Goal: Task Accomplishment & Management: Manage account settings

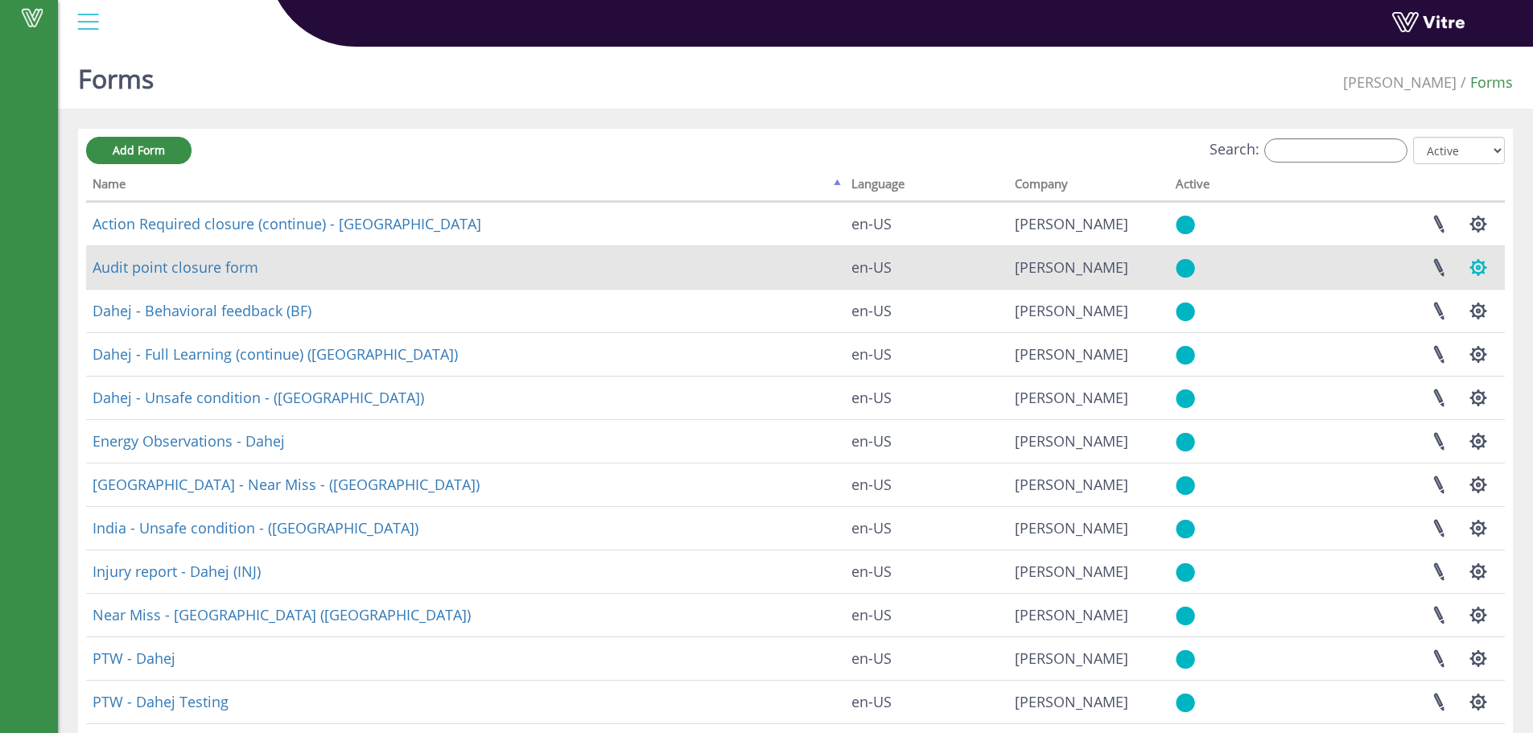
click at [1477, 266] on button "button" at bounding box center [1479, 267] width 40 height 43
click at [1399, 328] on link "Set Users" at bounding box center [1424, 326] width 146 height 21
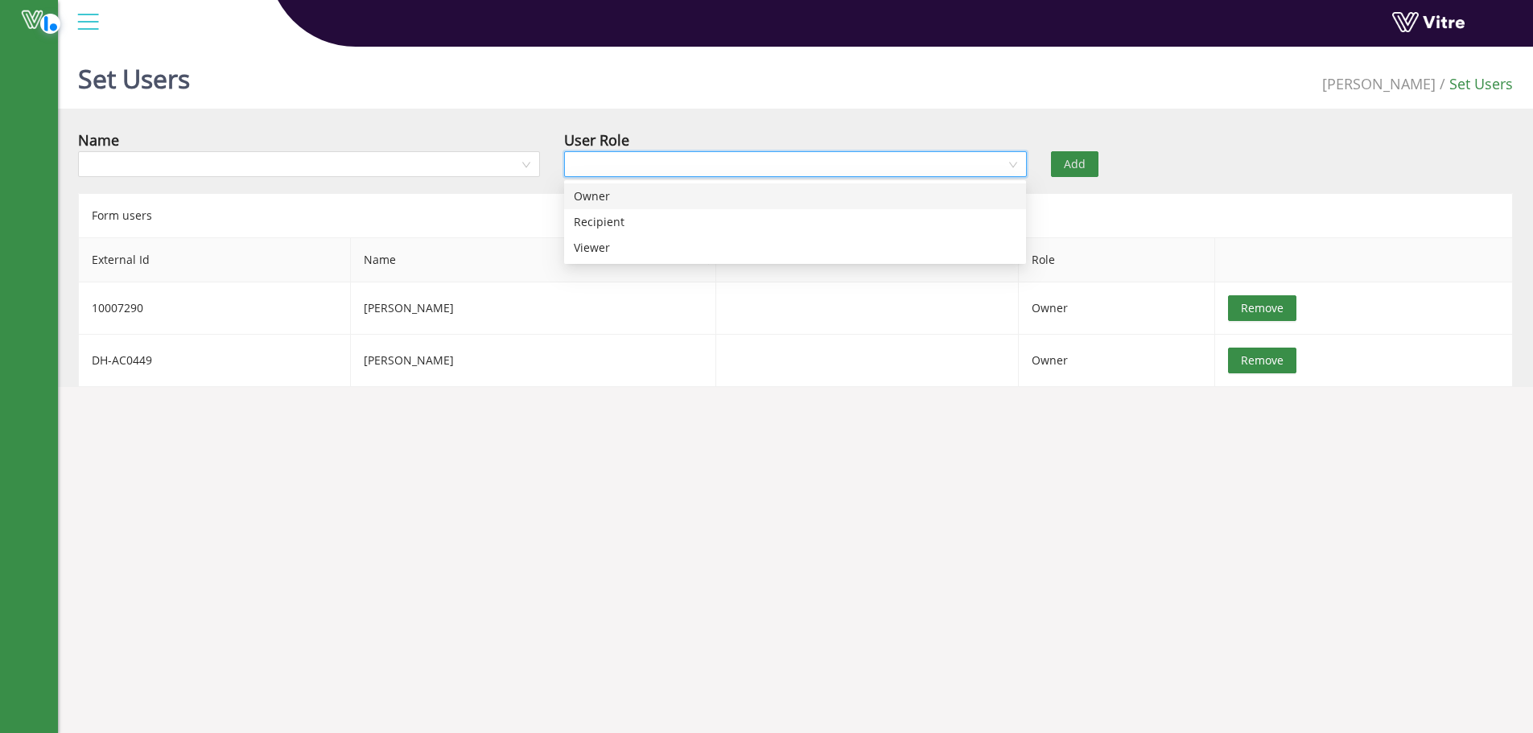
click at [964, 165] on input "search" at bounding box center [789, 164] width 431 height 24
click at [446, 163] on input "search" at bounding box center [303, 164] width 431 height 24
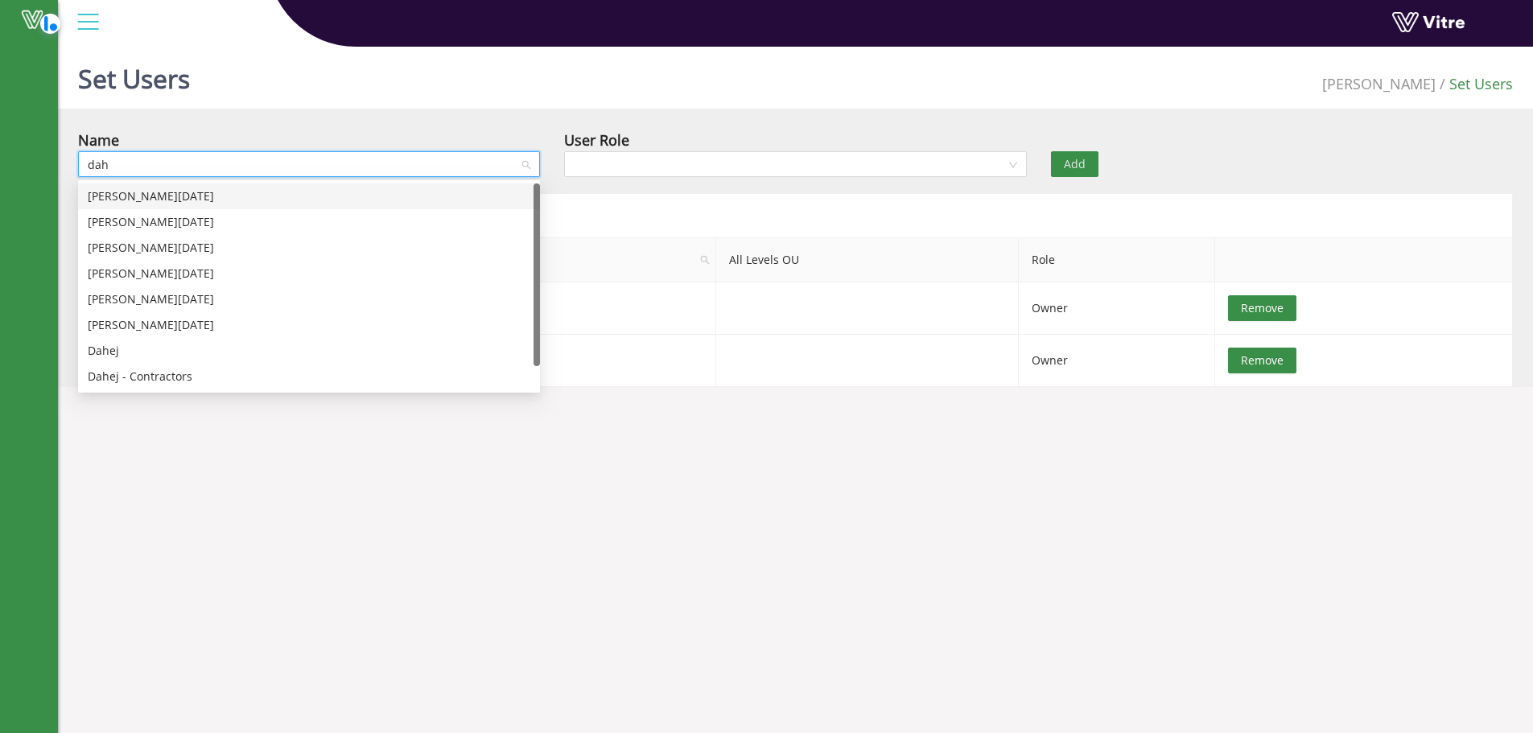
type input "dahe"
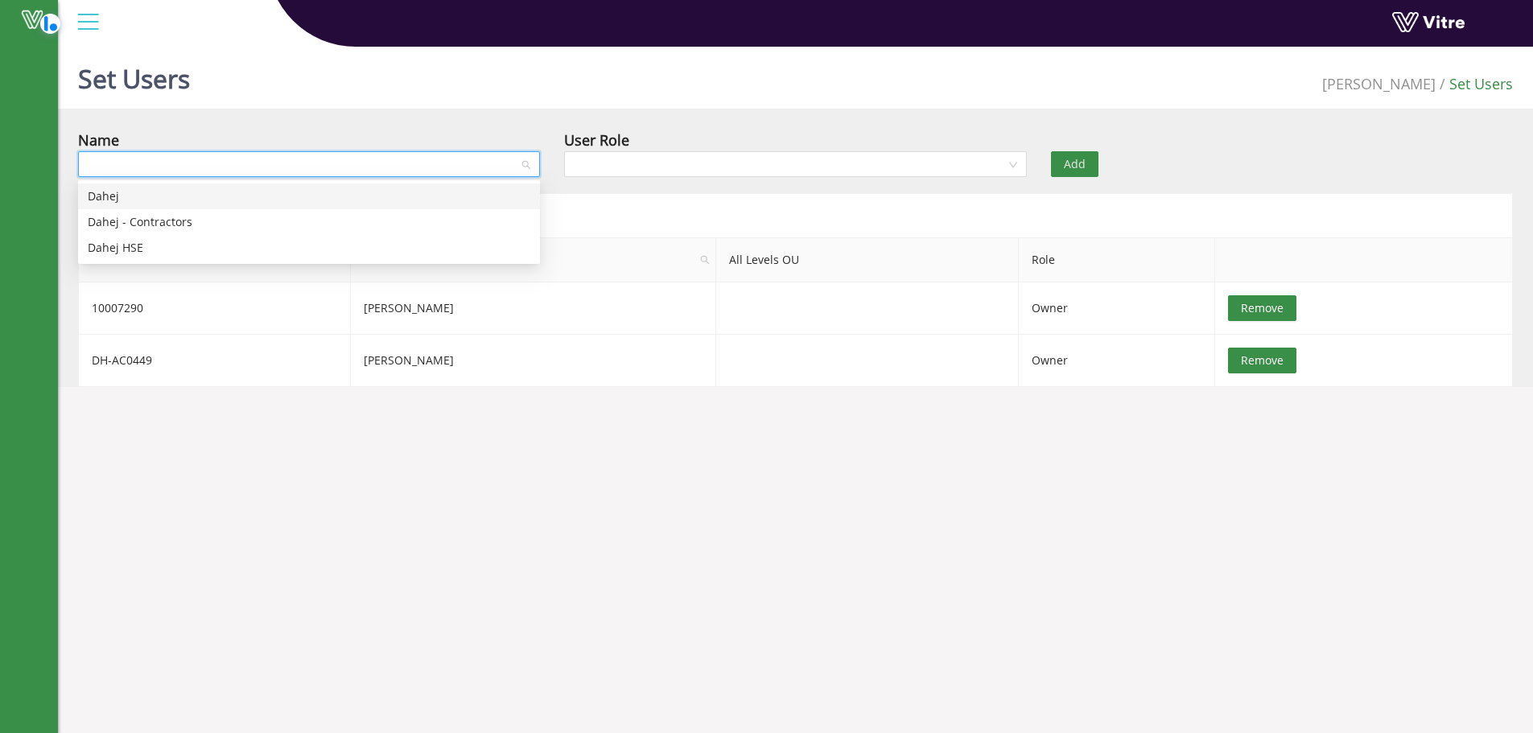
click at [890, 596] on body "Highlight an image Highlight Ask AI Turn off Delete Important Important Importa…" at bounding box center [766, 406] width 1533 height 733
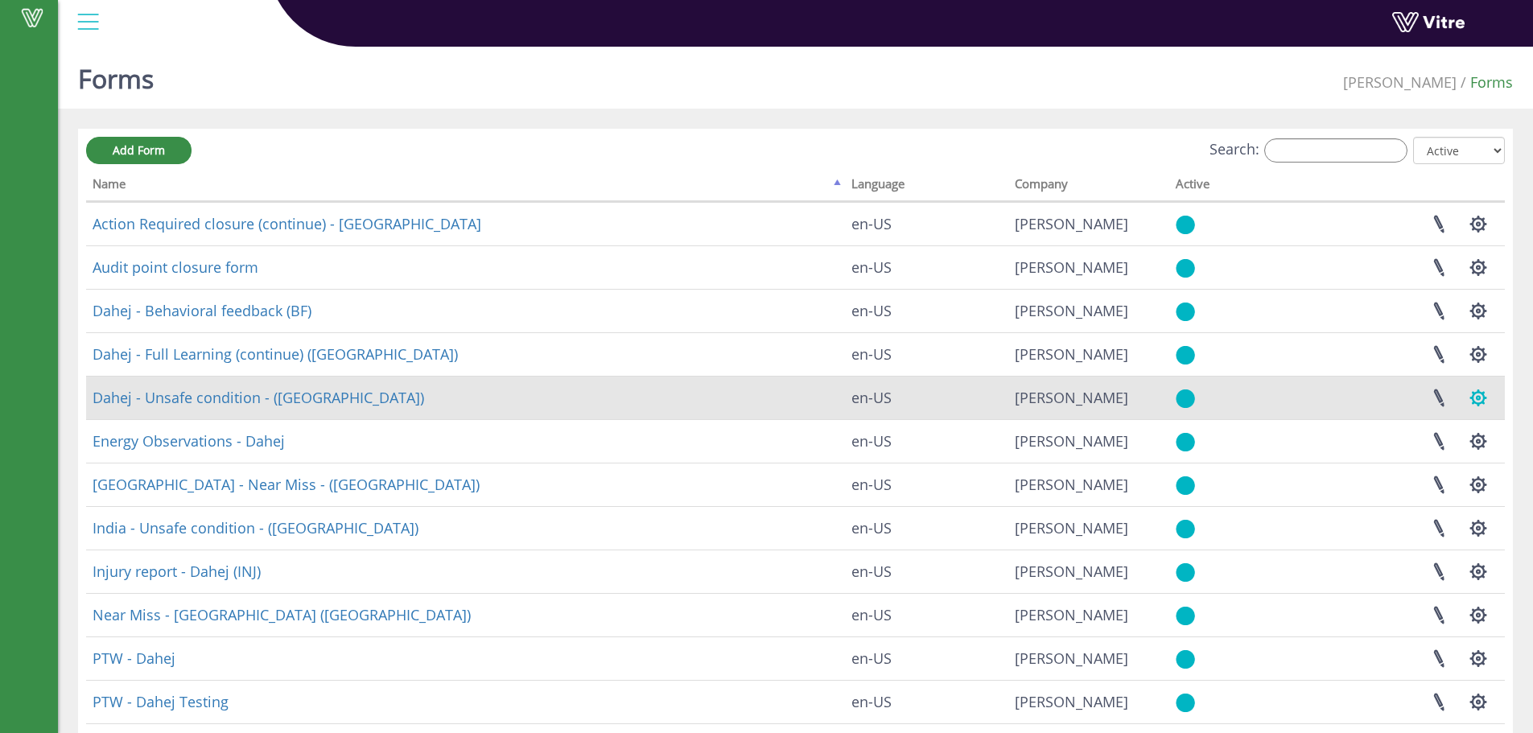
click at [1483, 398] on button "button" at bounding box center [1479, 398] width 40 height 43
click at [1406, 458] on link "Set Users" at bounding box center [1424, 457] width 146 height 21
